Goal: Information Seeking & Learning: Learn about a topic

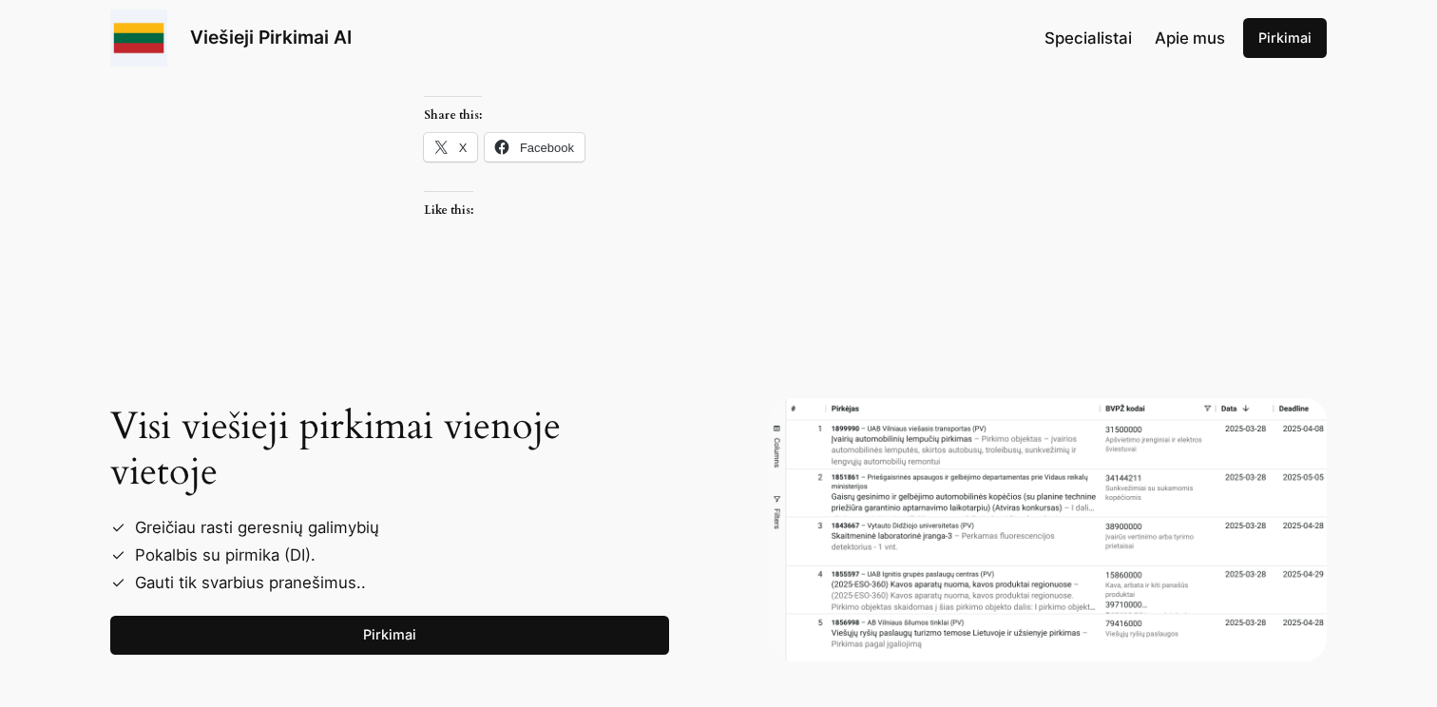
scroll to position [2325, 0]
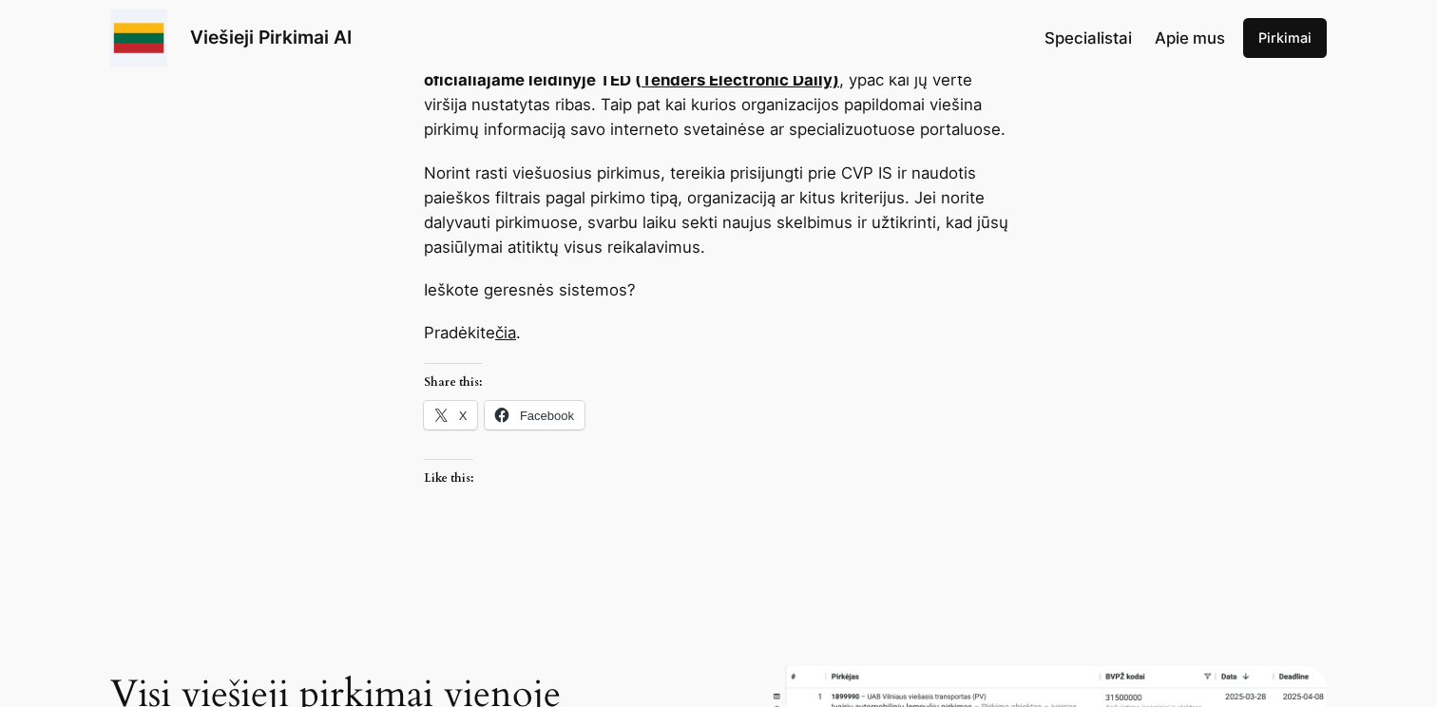
scroll to position [721, 0]
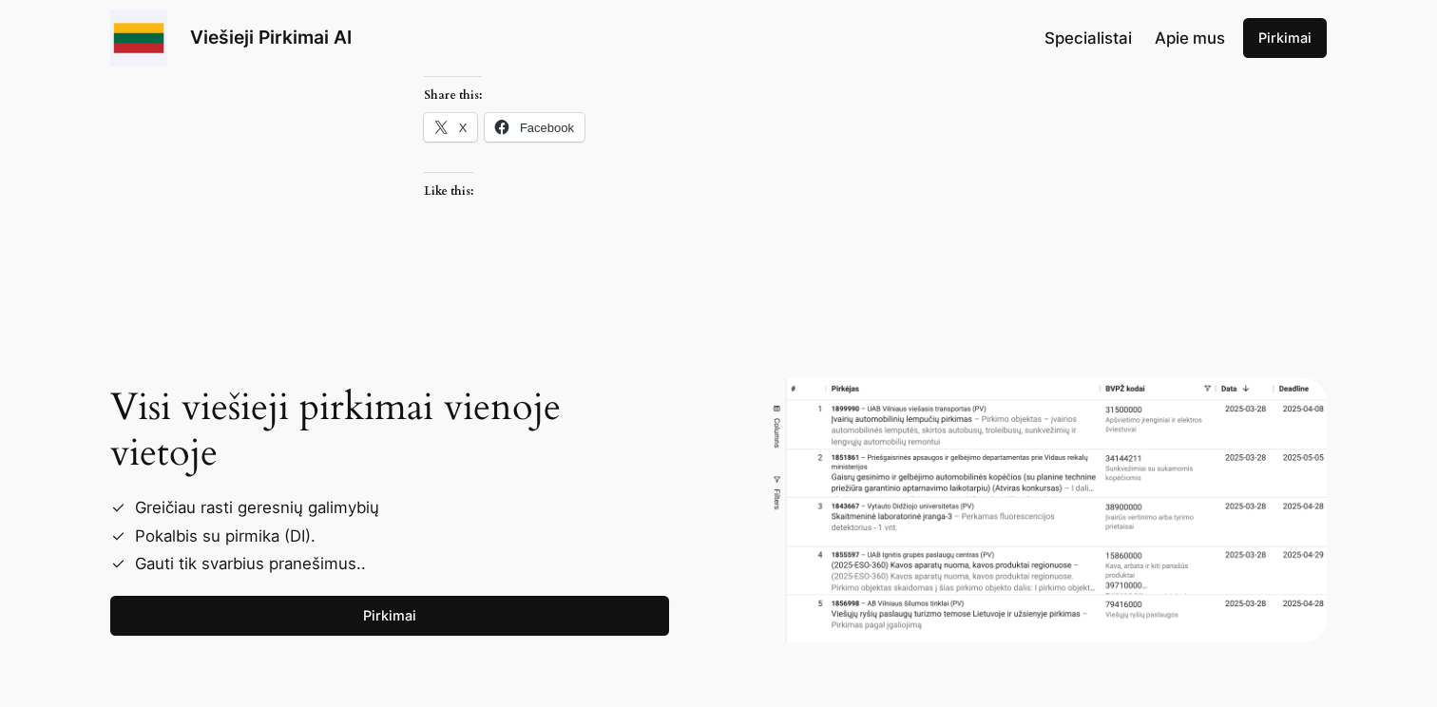
scroll to position [2385, 0]
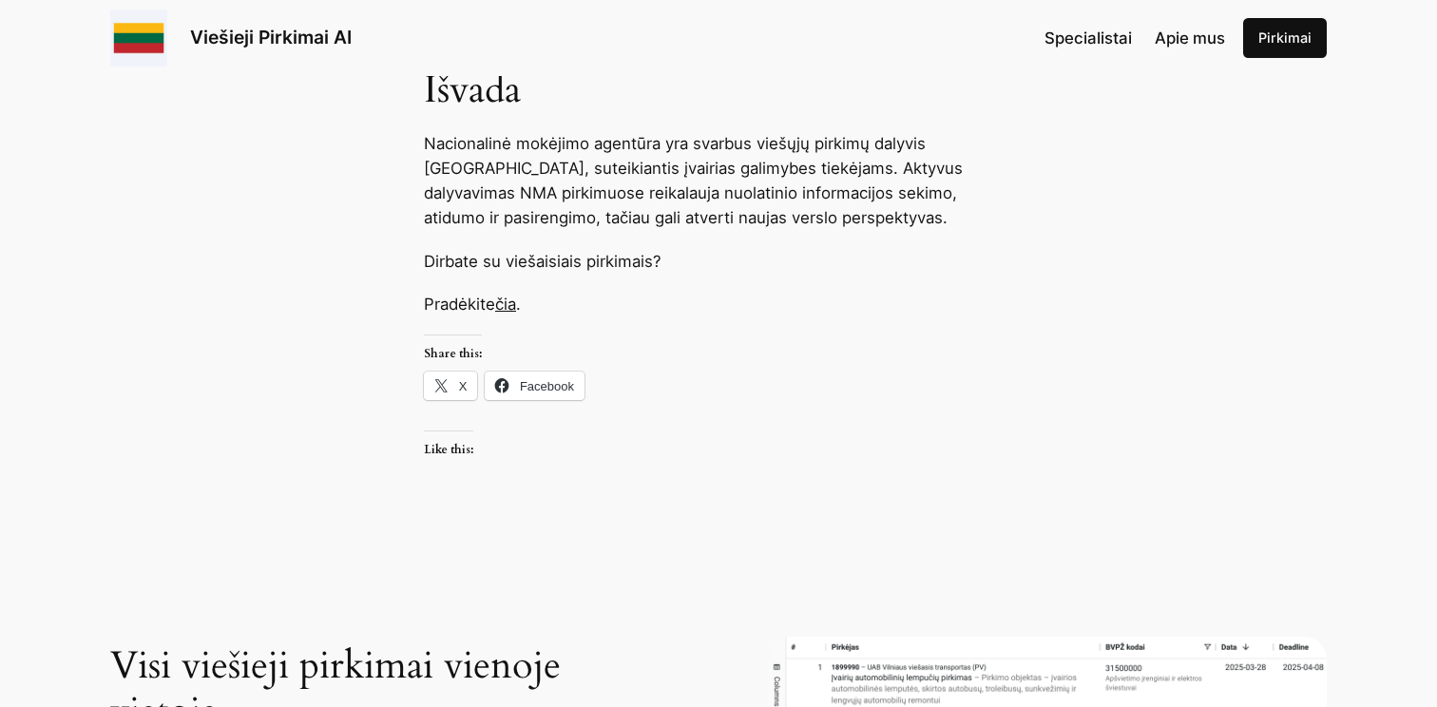
click at [508, 308] on link "čia" at bounding box center [505, 304] width 21 height 19
